Goal: Task Accomplishment & Management: Manage account settings

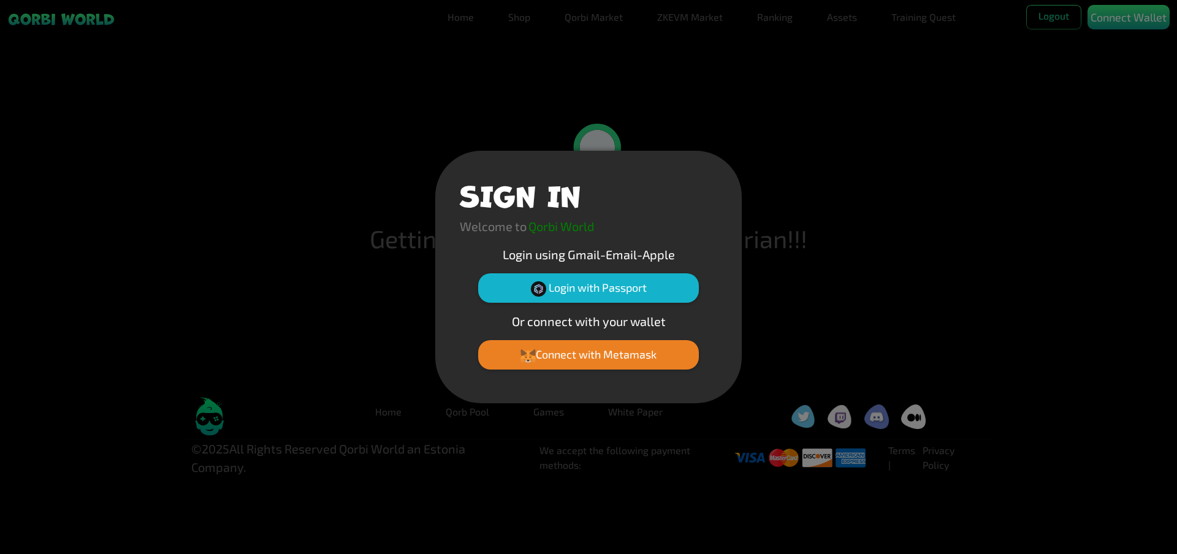
click at [897, 150] on div "SIGN IN Welcome to Qorbi World Login using Gmail-Email-Apple Login with Passpor…" at bounding box center [588, 277] width 1177 height 554
click at [559, 227] on p "Qorbi World" at bounding box center [561, 226] width 66 height 18
drag, startPoint x: 526, startPoint y: 229, endPoint x: 580, endPoint y: 229, distance: 53.3
click at [580, 229] on div "Welcome to Qorbi World" at bounding box center [527, 231] width 134 height 28
click at [585, 289] on button "Login with Passport" at bounding box center [588, 287] width 221 height 29
